Goal: Information Seeking & Learning: Find specific fact

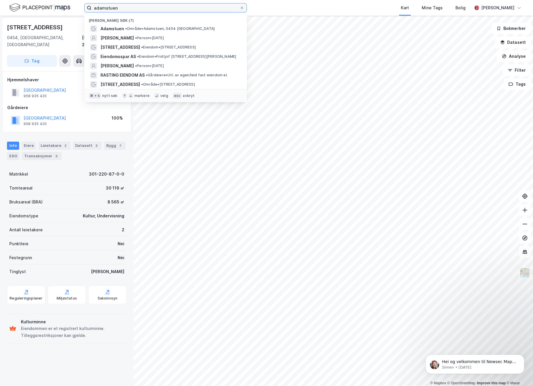
drag, startPoint x: 125, startPoint y: 8, endPoint x: 75, endPoint y: 7, distance: 50.2
click at [91, 7] on input "adamstuen" at bounding box center [165, 7] width 148 height 9
paste input "[PERSON_NAME]"
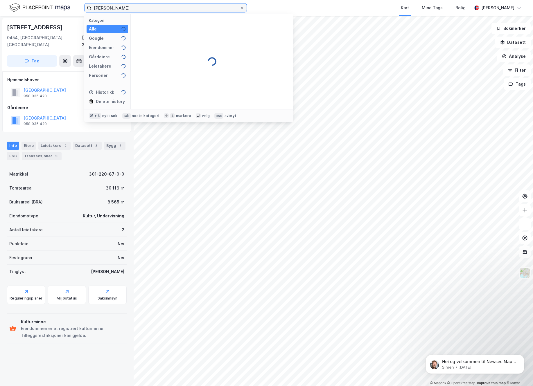
type input "Simona Arnesen"
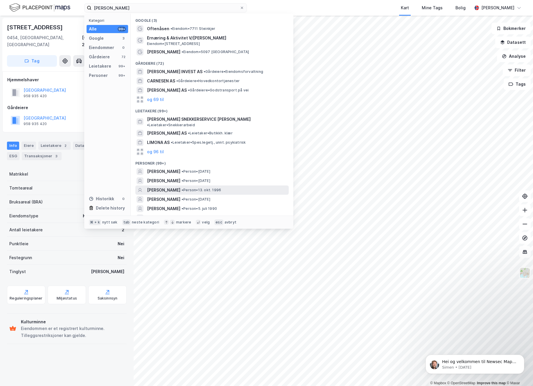
click at [160, 187] on span "[PERSON_NAME]" at bounding box center [163, 190] width 33 height 7
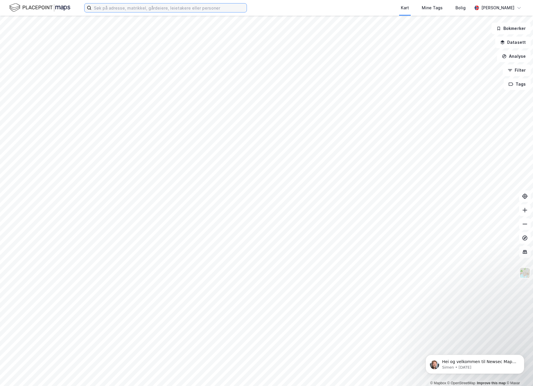
click at [113, 8] on input at bounding box center [168, 7] width 155 height 9
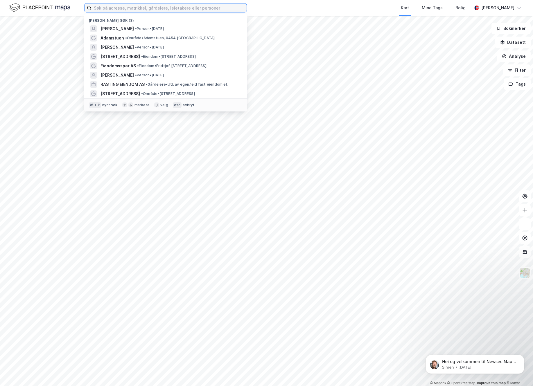
paste input "Simona Arnesen"
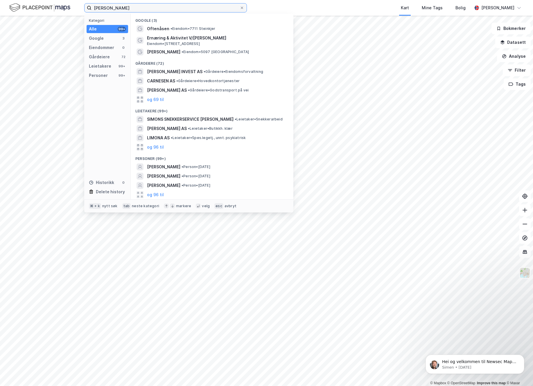
drag, startPoint x: 132, startPoint y: 8, endPoint x: 79, endPoint y: 7, distance: 53.4
click at [91, 7] on input "Simona Arnesen" at bounding box center [165, 7] width 148 height 9
paste input "Hamdi Daeidih"
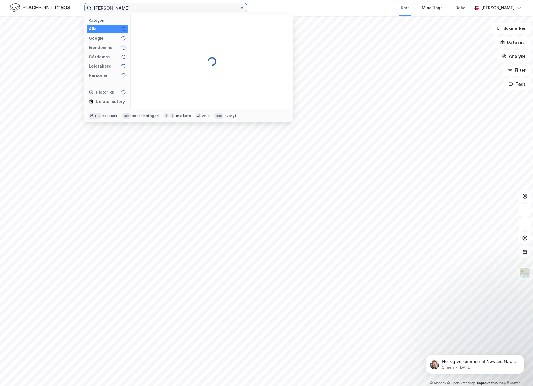
type input "Hamdi Daeidih"
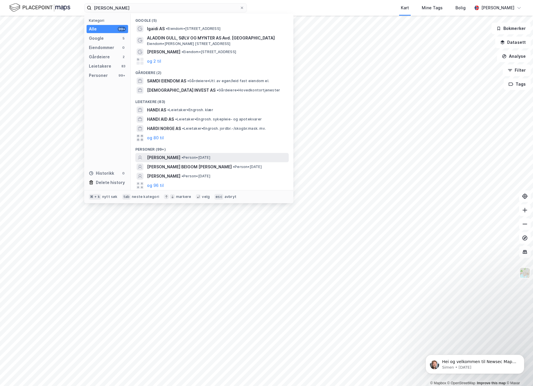
click at [164, 155] on span "[PERSON_NAME]" at bounding box center [163, 157] width 33 height 7
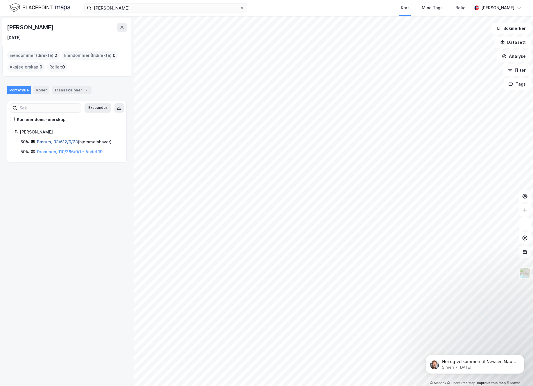
click at [50, 143] on link "Bærum, 93/612/0/73" at bounding box center [57, 141] width 41 height 5
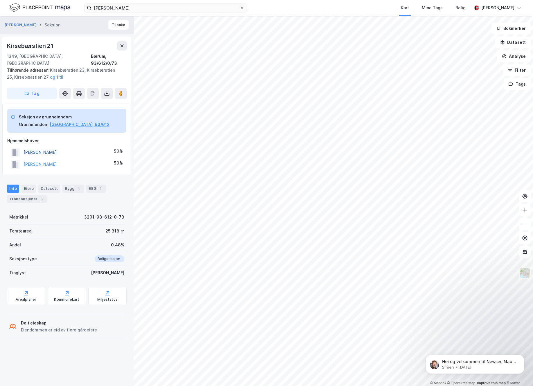
click at [0, 0] on button "[PERSON_NAME]" at bounding box center [0, 0] width 0 height 0
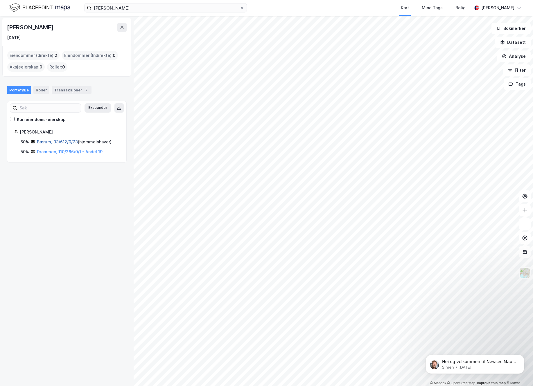
click at [47, 143] on link "Bærum, 93/612/0/73" at bounding box center [57, 141] width 41 height 5
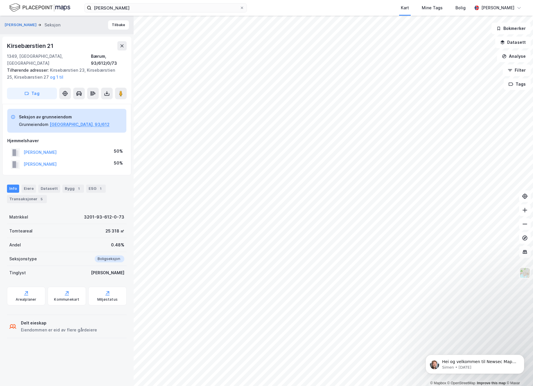
click at [101, 255] on div "Boligseksjon" at bounding box center [107, 258] width 33 height 7
click at [62, 121] on button "[GEOGRAPHIC_DATA], 93/612" at bounding box center [80, 124] width 60 height 7
click at [33, 195] on div "Transaksjoner 5" at bounding box center [27, 199] width 40 height 8
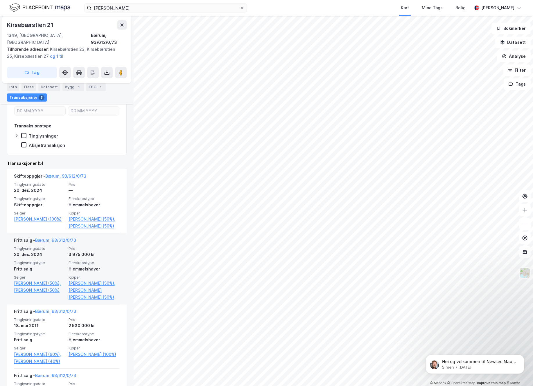
scroll to position [147, 0]
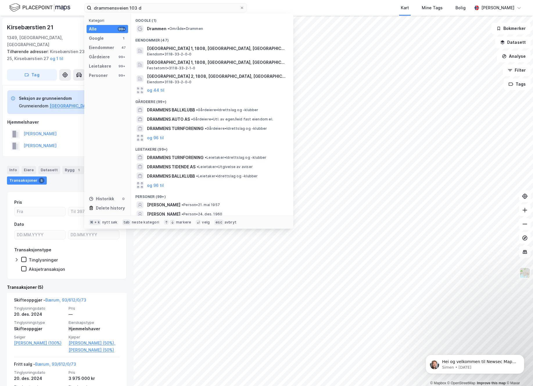
type input "drammensveien 103 d"
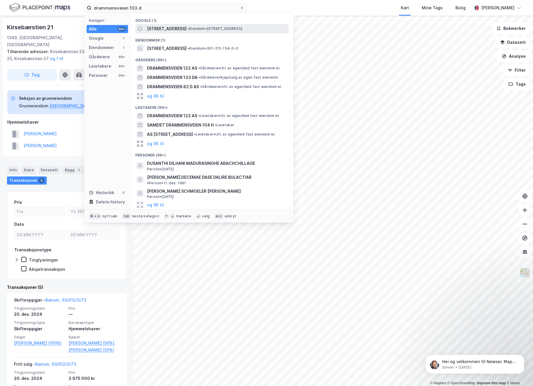
click at [160, 29] on span "[STREET_ADDRESS]" at bounding box center [166, 28] width 39 height 7
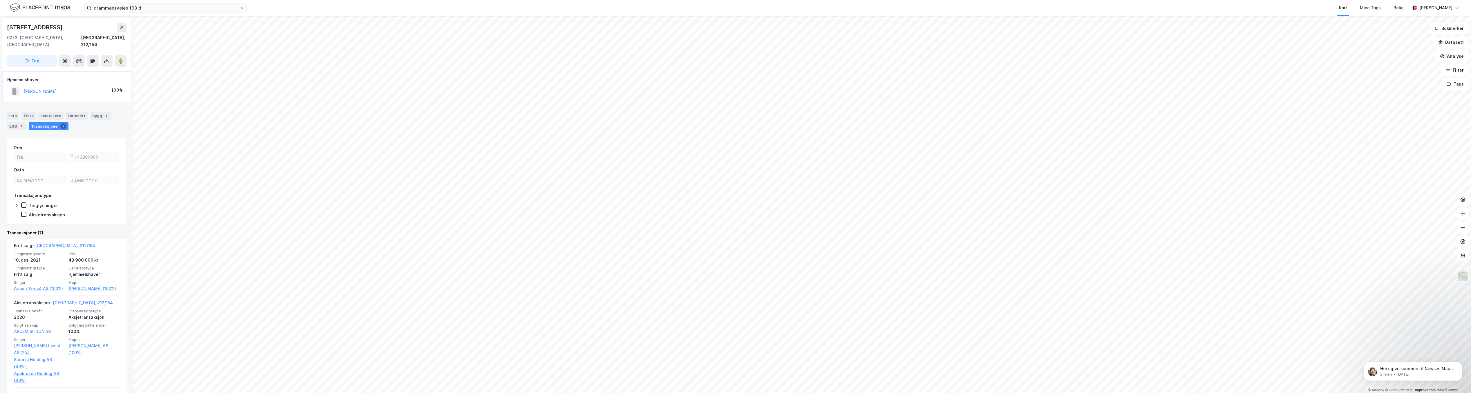
click at [37, 203] on div "Tinglysninger" at bounding box center [43, 206] width 29 height 6
click at [32, 203] on div "Tinglysninger" at bounding box center [43, 206] width 29 height 6
click at [30, 204] on div "Transaksjonstype Tinglysninger Aksjetransaksjon" at bounding box center [66, 205] width 105 height 26
click at [30, 212] on div "Aksjetransaksjon" at bounding box center [47, 215] width 36 height 6
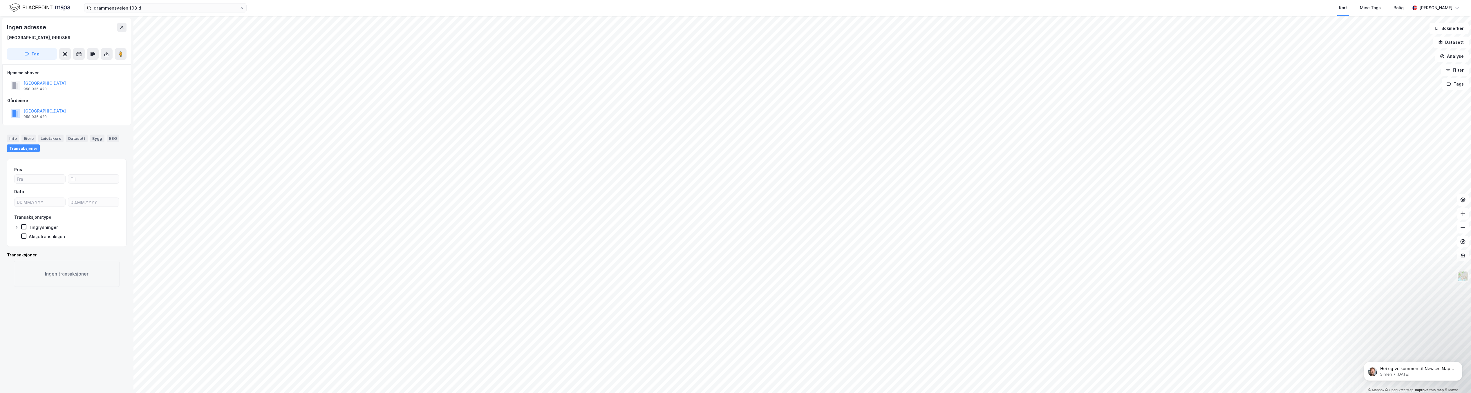
click at [67, 329] on div "Ingen adresse [GEOGRAPHIC_DATA], 999/859 Tag [GEOGRAPHIC_DATA] 958 935 420 [GEO…" at bounding box center [67, 205] width 134 height 378
click at [58, 334] on div "Ingen adresse [GEOGRAPHIC_DATA], 999/859 Tag [GEOGRAPHIC_DATA] 958 935 420 [GEO…" at bounding box center [67, 205] width 134 height 378
